Goal: Navigation & Orientation: Find specific page/section

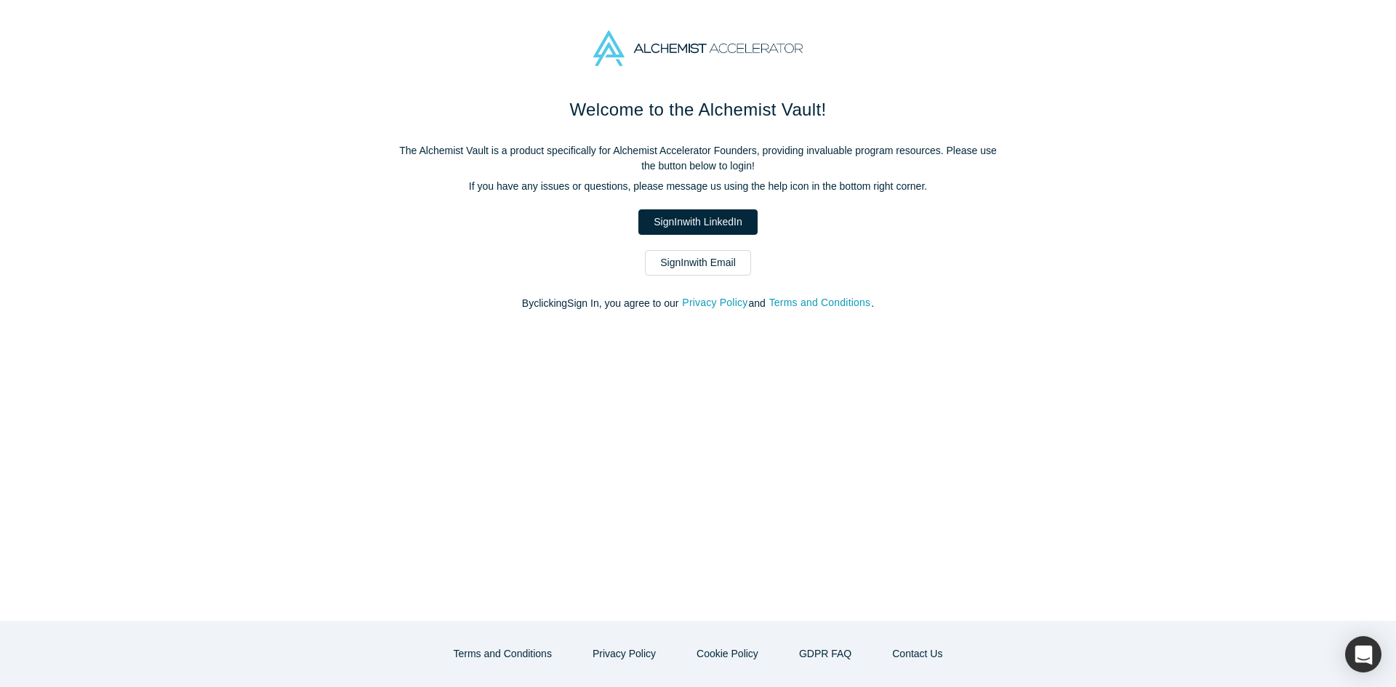
click at [728, 265] on link "Sign In with Email" at bounding box center [698, 262] width 106 height 25
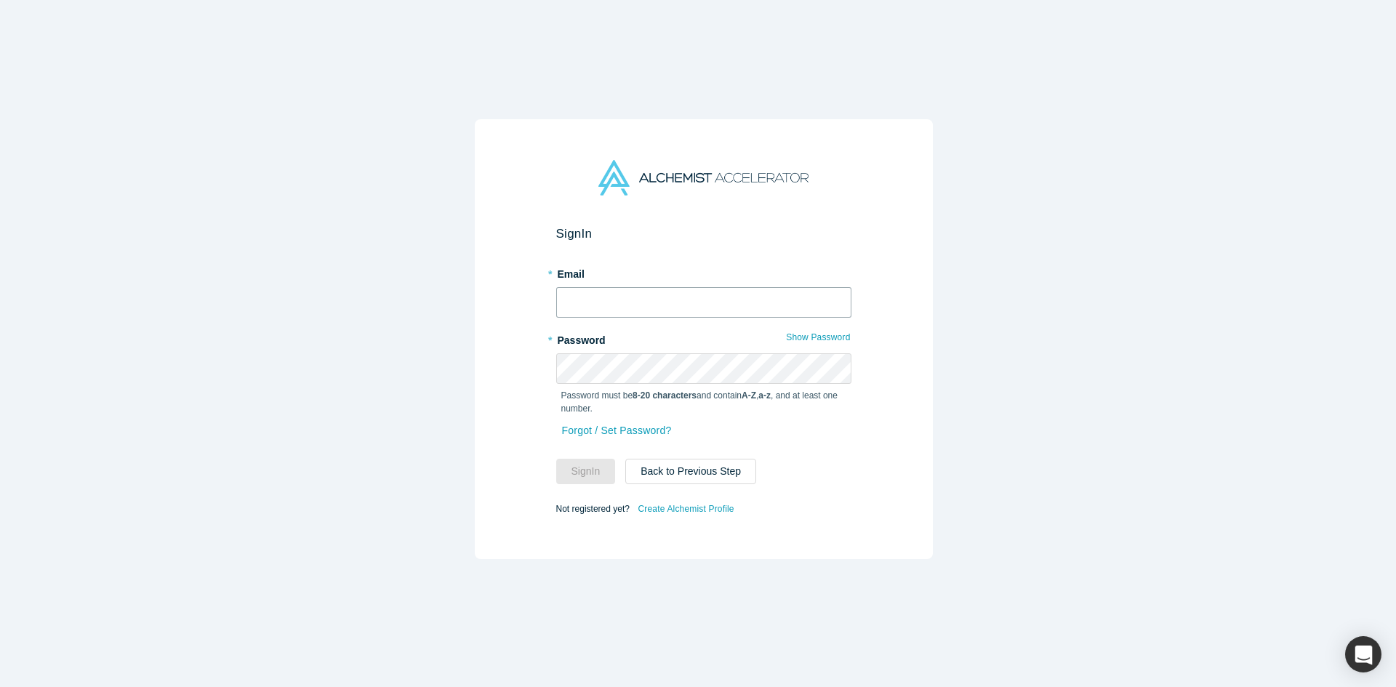
click at [639, 307] on input "text" at bounding box center [703, 302] width 295 height 31
type input "[EMAIL_ADDRESS][DOMAIN_NAME]"
click at [556, 459] on button "Sign In" at bounding box center [586, 471] width 60 height 25
click at [575, 465] on button "Sign In" at bounding box center [586, 471] width 60 height 25
